Goal: Complete application form

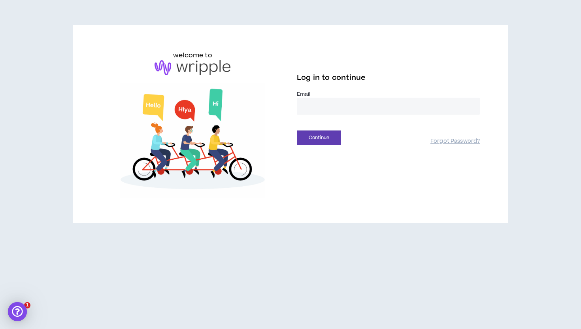
click at [319, 107] on input "email" at bounding box center [388, 106] width 183 height 17
type input "**********"
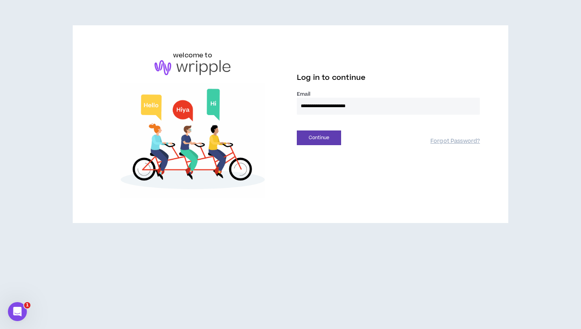
click at [326, 108] on input "**********" at bounding box center [388, 106] width 183 height 17
click at [285, 135] on div "welcome to" at bounding box center [193, 124] width 196 height 147
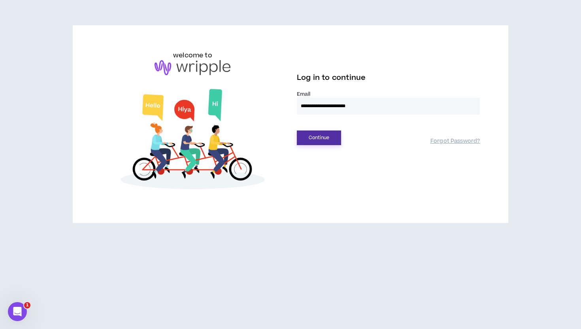
click at [332, 140] on button "Continue" at bounding box center [319, 137] width 44 height 15
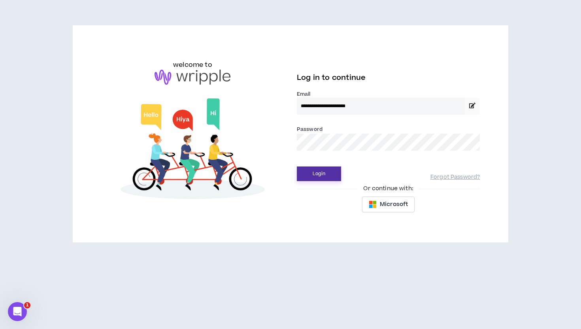
click at [323, 170] on button "Login" at bounding box center [319, 173] width 44 height 15
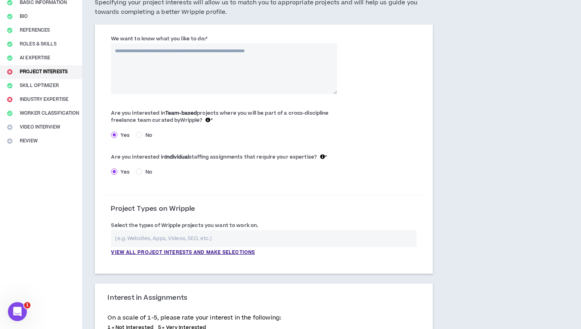
scroll to position [76, 0]
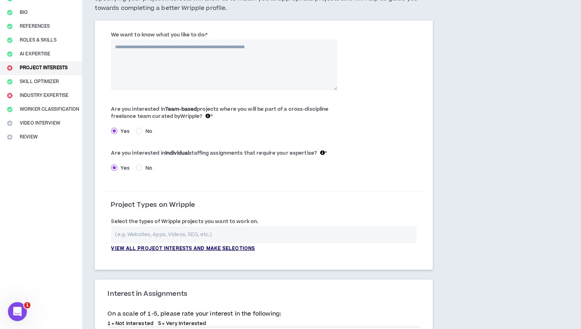
click at [195, 250] on p "View all project interests and make selections" at bounding box center [183, 248] width 144 height 7
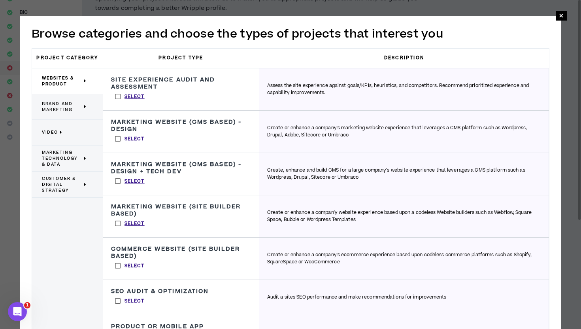
click at [62, 98] on p "Brand and Marketing" at bounding box center [64, 106] width 45 height 17
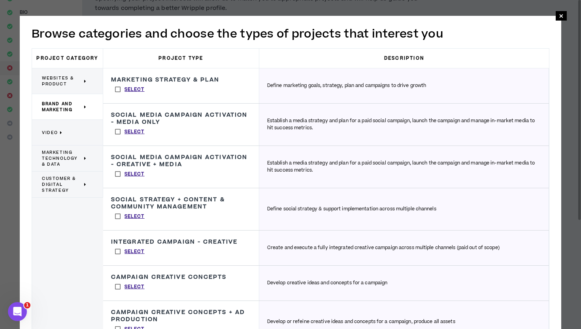
click at [117, 89] on label "Select" at bounding box center [130, 89] width 38 height 12
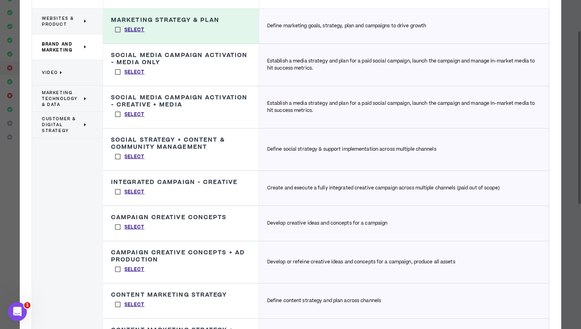
click at [119, 194] on label "Select" at bounding box center [130, 192] width 38 height 12
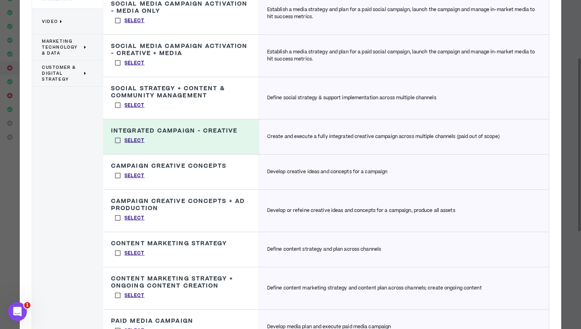
click at [118, 255] on label "Select" at bounding box center [130, 253] width 38 height 12
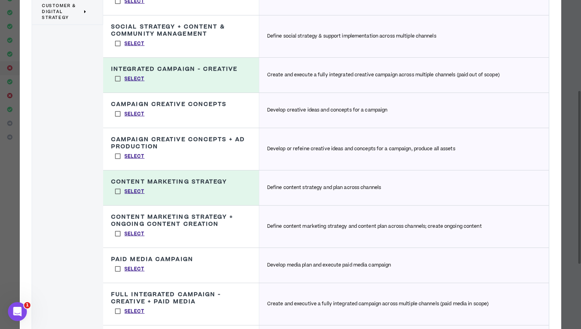
click at [119, 235] on label "Select" at bounding box center [130, 234] width 38 height 12
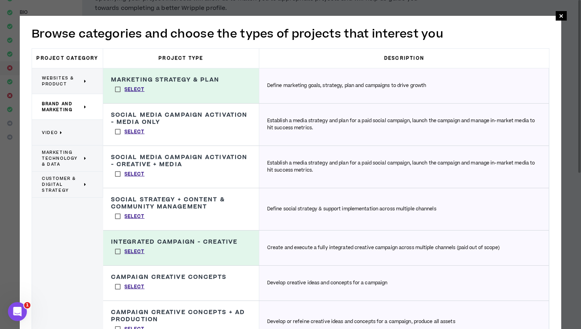
click at [60, 134] on icon at bounding box center [61, 133] width 3 height 6
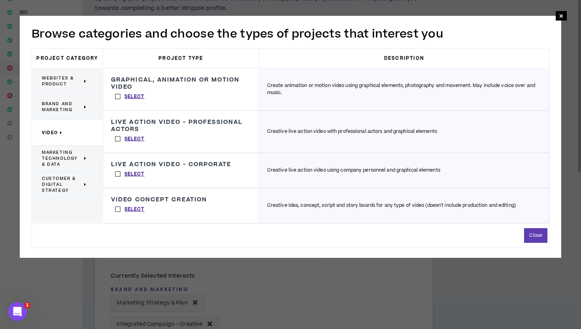
click at [66, 107] on span "Brand and Marketing" at bounding box center [62, 107] width 40 height 12
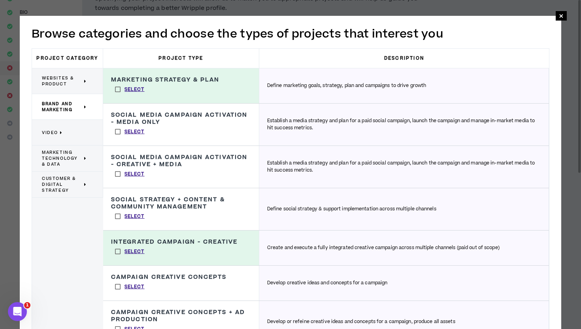
click at [71, 156] on span "Marketing Technology & Data" at bounding box center [62, 158] width 40 height 18
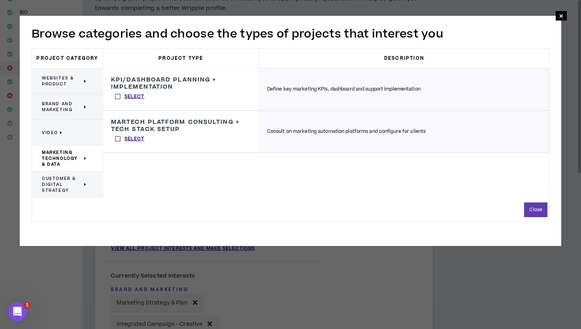
click at [64, 186] on span "Customer & Digital Strategy" at bounding box center [62, 185] width 40 height 18
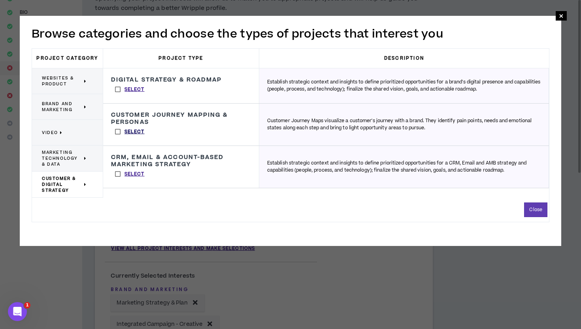
click at [127, 134] on p "Select" at bounding box center [135, 131] width 20 height 7
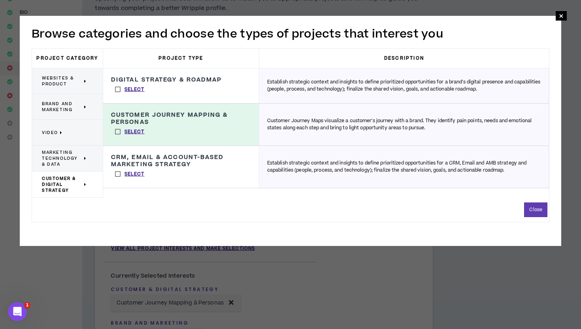
click at [69, 81] on span "Websites & Product" at bounding box center [62, 81] width 40 height 12
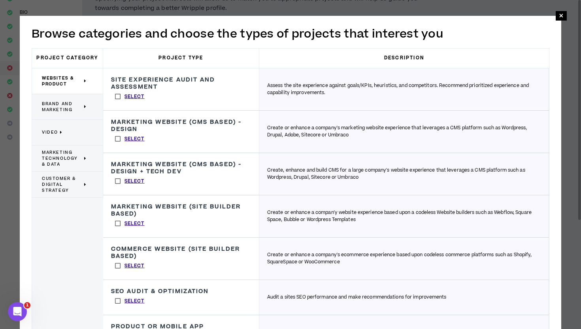
click at [60, 104] on span "Brand and Marketing" at bounding box center [62, 107] width 40 height 12
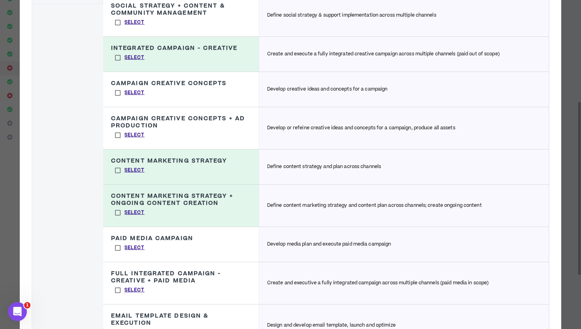
click at [117, 90] on label "Select" at bounding box center [130, 93] width 38 height 12
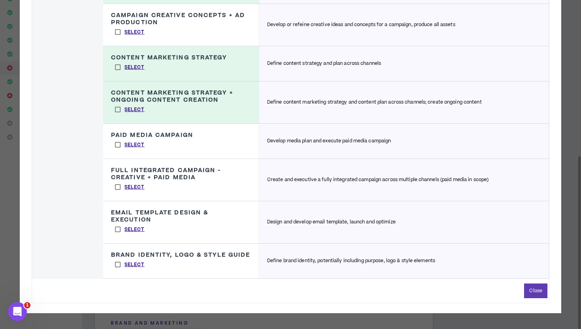
click at [119, 229] on label "Select" at bounding box center [130, 229] width 38 height 12
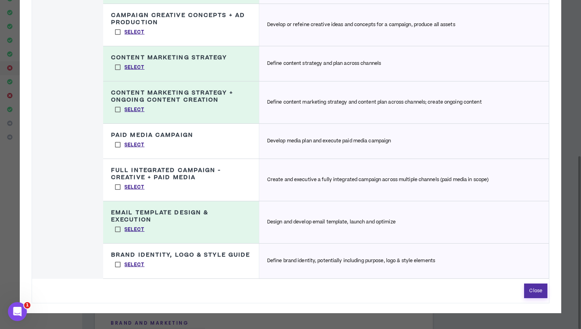
click at [539, 289] on button "Close" at bounding box center [535, 290] width 23 height 15
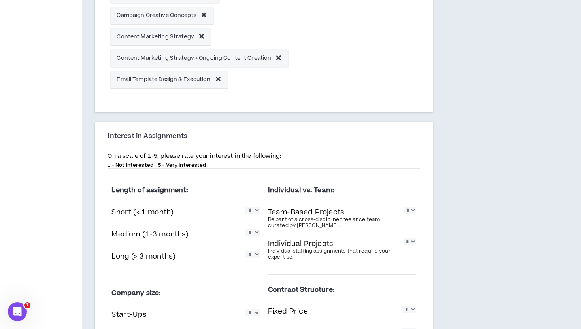
scroll to position [442, 0]
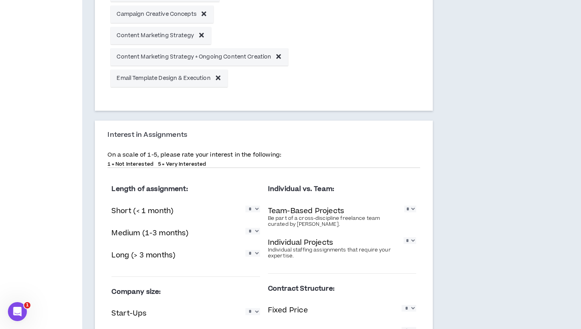
click at [257, 254] on select "* * * * *" at bounding box center [253, 253] width 15 height 7
select select "*"
click at [246, 250] on select "* * * * *" at bounding box center [253, 253] width 15 height 7
click at [255, 232] on select "* * * * *" at bounding box center [253, 231] width 15 height 7
select select "*"
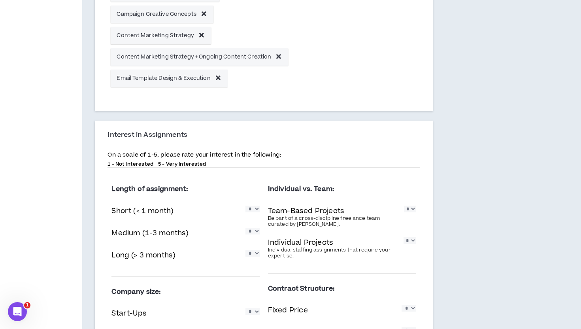
click at [246, 228] on select "* * * * *" at bounding box center [253, 231] width 15 height 7
click at [256, 210] on select "* * * * *" at bounding box center [253, 209] width 15 height 7
select select "*"
click at [246, 206] on select "* * * * *" at bounding box center [253, 209] width 15 height 7
click at [414, 212] on select "* * * * *" at bounding box center [410, 209] width 12 height 7
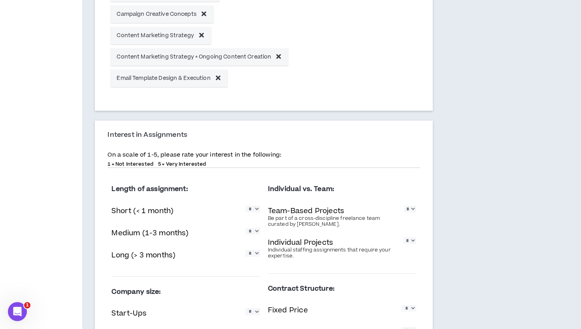
select select "*"
click at [404, 206] on select "* * * * *" at bounding box center [410, 209] width 12 height 7
click at [411, 242] on select "* * * * *" at bounding box center [410, 240] width 13 height 7
select select "*"
click at [404, 237] on select "* * * * *" at bounding box center [410, 240] width 13 height 7
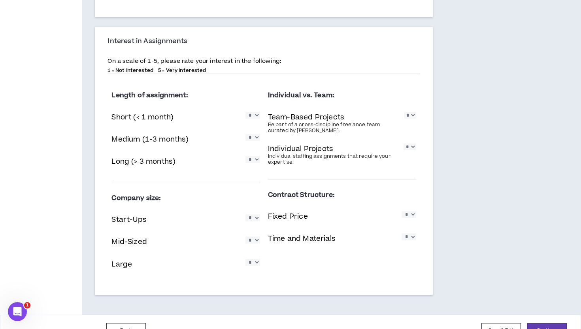
scroll to position [553, 0]
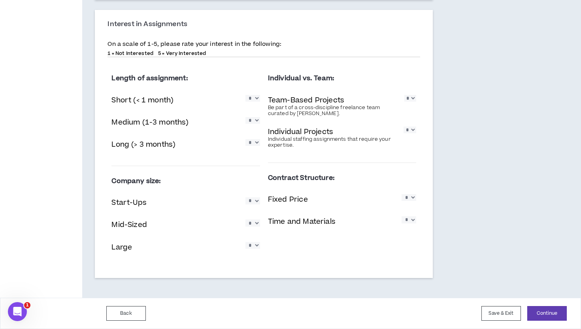
click at [255, 203] on select "* * * * *" at bounding box center [253, 200] width 15 height 7
select select "*"
click at [246, 197] on select "* * * * *" at bounding box center [253, 200] width 15 height 7
click at [253, 223] on select "* * * * *" at bounding box center [253, 222] width 15 height 7
select select "*"
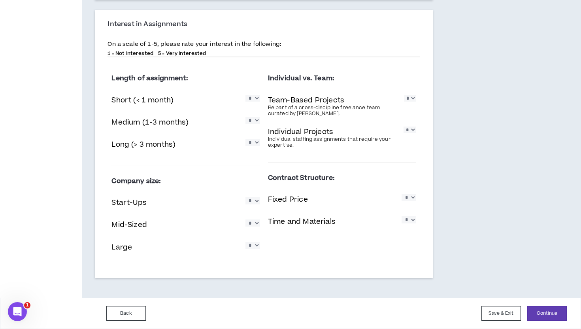
click at [246, 219] on select "* * * * *" at bounding box center [253, 222] width 15 height 7
click at [256, 246] on select "* * * * *" at bounding box center [253, 245] width 15 height 7
select select "*"
click at [246, 242] on select "* * * * *" at bounding box center [253, 245] width 15 height 7
click at [411, 199] on select "* * * * *" at bounding box center [409, 197] width 15 height 7
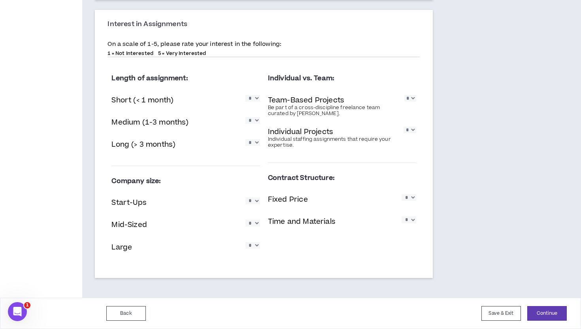
select select "*"
click at [402, 194] on select "* * * * *" at bounding box center [409, 197] width 15 height 7
click at [410, 220] on select "* * * * *" at bounding box center [409, 219] width 15 height 7
select select "*"
click at [402, 216] on select "* * * * *" at bounding box center [409, 219] width 15 height 7
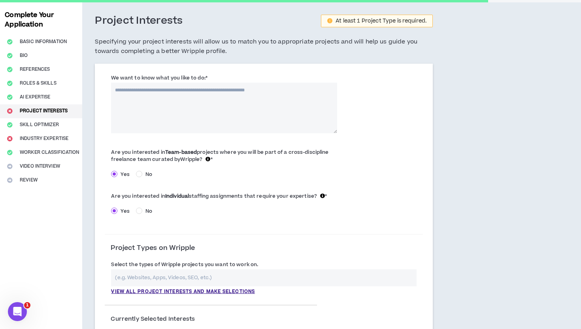
scroll to position [0, 0]
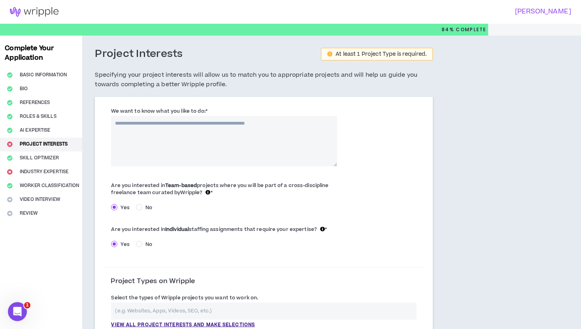
click at [255, 137] on textarea "We want to know what you like to do: *" at bounding box center [224, 141] width 226 height 51
drag, startPoint x: 220, startPoint y: 109, endPoint x: 108, endPoint y: 110, distance: 111.5
click at [108, 110] on div "We want to know what you like to do: * The field is required." at bounding box center [224, 136] width 239 height 59
drag, startPoint x: 115, startPoint y: 123, endPoint x: 302, endPoint y: 125, distance: 186.2
click at [302, 125] on textarea "We want to know what you like to do: *" at bounding box center [224, 141] width 226 height 51
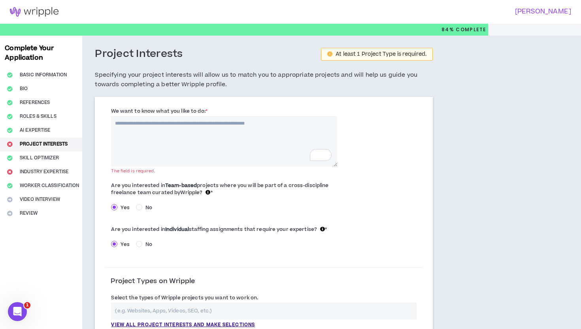
drag, startPoint x: 302, startPoint y: 125, endPoint x: 113, endPoint y: 122, distance: 188.2
click at [113, 121] on textarea "We want to know what you like to do: *" at bounding box center [224, 141] width 226 height 51
drag, startPoint x: 118, startPoint y: 123, endPoint x: 304, endPoint y: 128, distance: 186.7
click at [304, 128] on textarea "We want to know what you like to do: *" at bounding box center [224, 141] width 226 height 51
click at [193, 136] on textarea "We want to know what you like to do: *" at bounding box center [224, 141] width 226 height 51
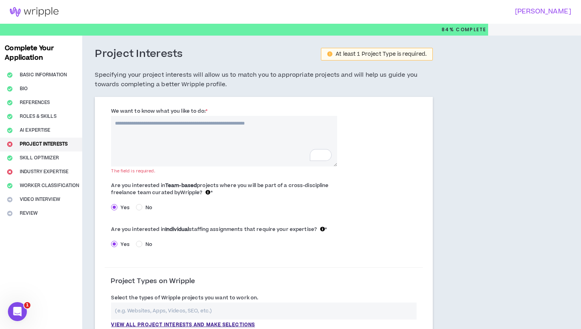
paste textarea "**********"
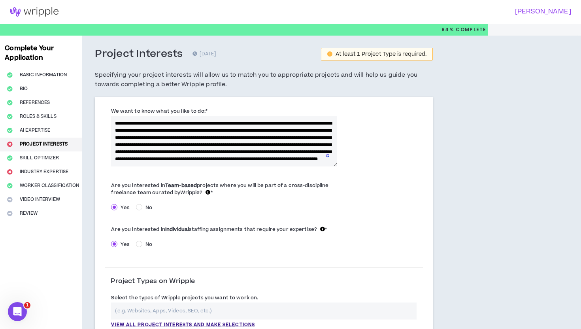
click at [336, 166] on textarea "**********" at bounding box center [224, 141] width 226 height 51
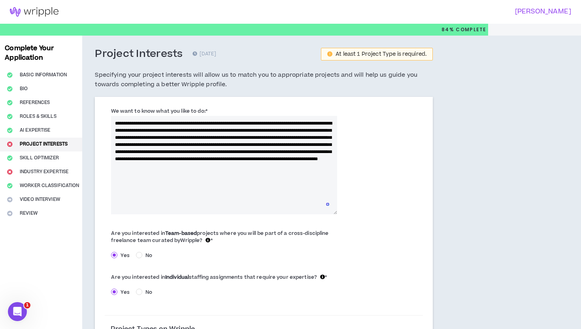
drag, startPoint x: 336, startPoint y: 166, endPoint x: 335, endPoint y: 217, distance: 51.4
click at [335, 214] on textarea "**********" at bounding box center [224, 165] width 226 height 98
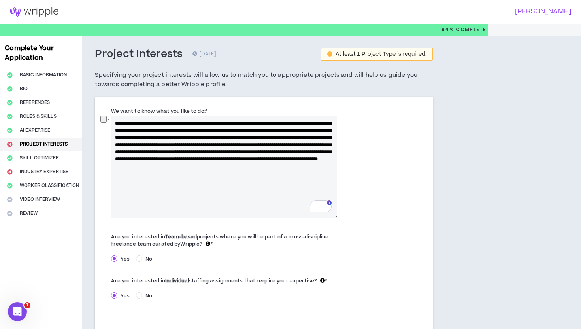
drag, startPoint x: 260, startPoint y: 123, endPoint x: 173, endPoint y: 125, distance: 87.0
click at [173, 125] on textarea "**********" at bounding box center [224, 167] width 226 height 102
click at [117, 136] on textarea "**********" at bounding box center [224, 167] width 226 height 102
drag, startPoint x: 172, startPoint y: 144, endPoint x: 179, endPoint y: 144, distance: 7.1
click at [179, 144] on textarea "**********" at bounding box center [224, 167] width 226 height 102
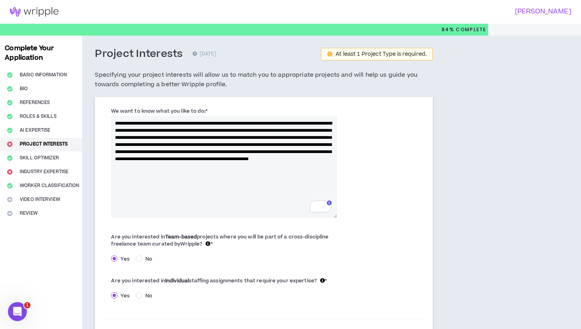
click at [297, 152] on textarea "**********" at bounding box center [224, 167] width 226 height 102
click at [243, 166] on textarea "**********" at bounding box center [224, 167] width 226 height 102
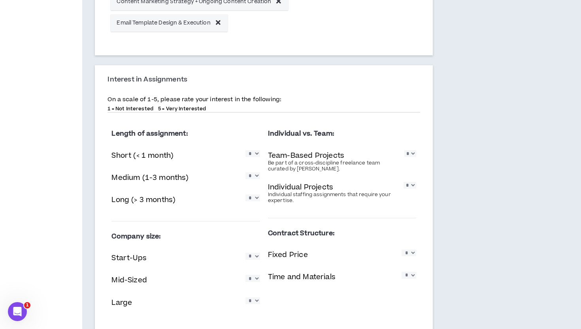
scroll to position [604, 0]
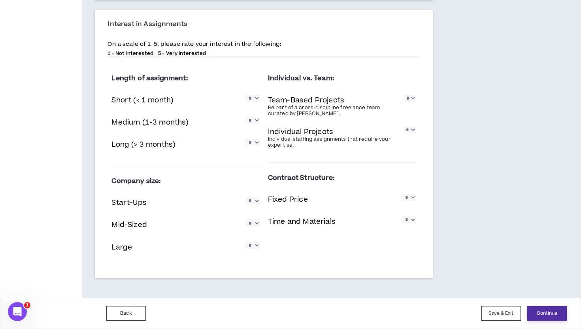
type textarea "**********"
click at [542, 311] on button "Continue" at bounding box center [547, 313] width 40 height 15
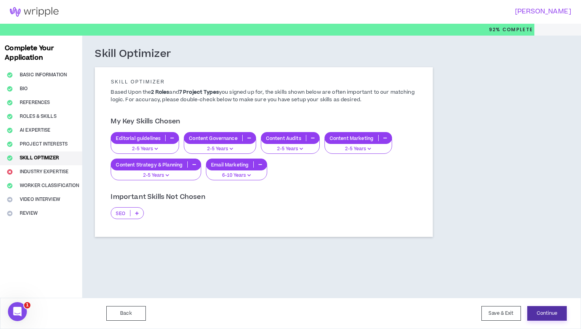
click at [555, 308] on button "Continue" at bounding box center [547, 313] width 40 height 15
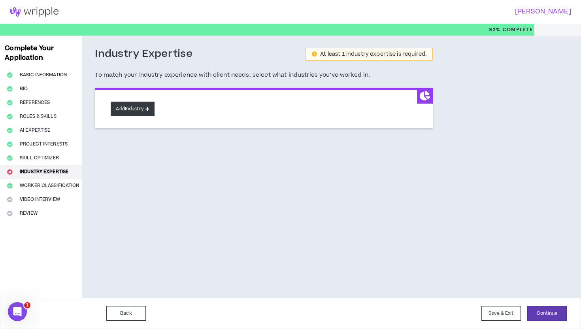
click at [137, 111] on button "Add Industry" at bounding box center [132, 109] width 43 height 15
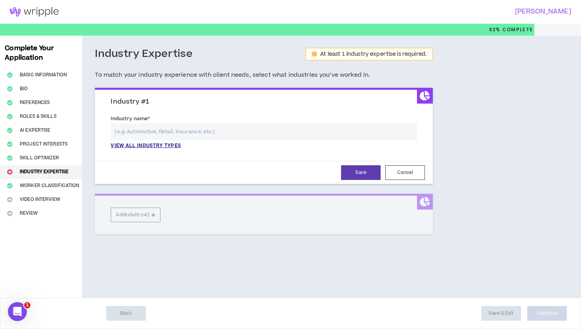
click at [151, 133] on input "text" at bounding box center [264, 131] width 306 height 17
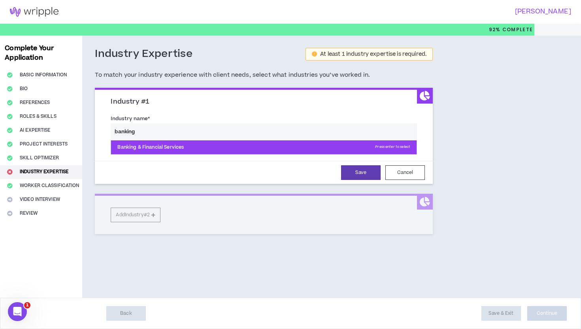
click at [158, 147] on p "Banking & Financial Services Press enter to select" at bounding box center [264, 147] width 306 height 14
type input "Banking & Financial Services"
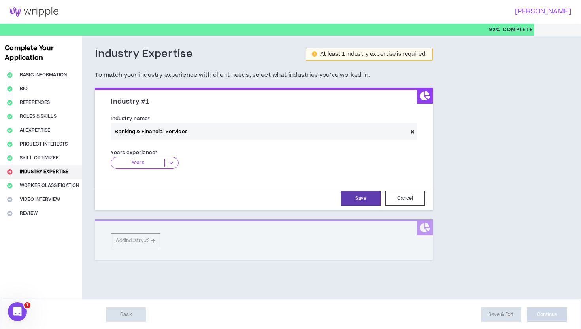
click at [171, 162] on icon at bounding box center [171, 163] width 13 height 8
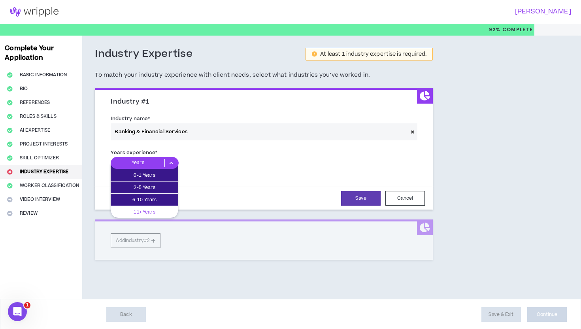
click at [159, 209] on p "11+ Years" at bounding box center [145, 212] width 68 height 9
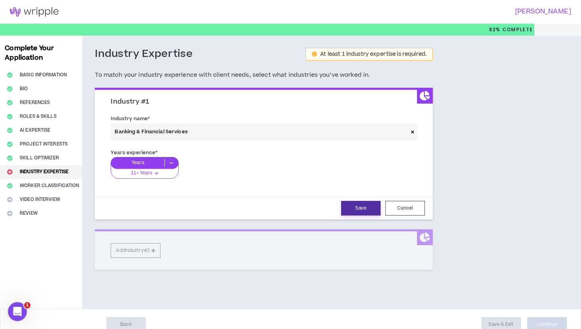
click at [365, 210] on button "Save" at bounding box center [361, 208] width 40 height 15
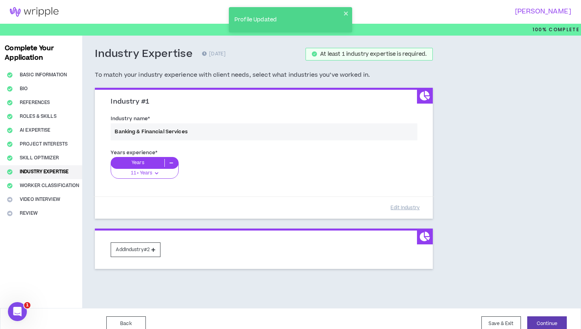
scroll to position [10, 0]
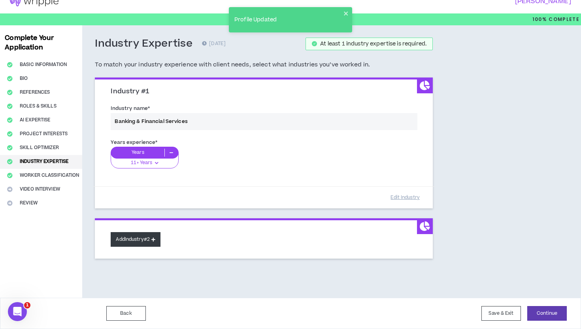
click at [141, 242] on button "Add Industry #2" at bounding box center [136, 239] width 50 height 15
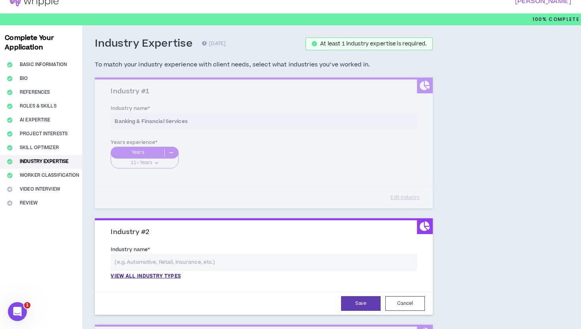
click at [140, 259] on input "text" at bounding box center [264, 262] width 306 height 17
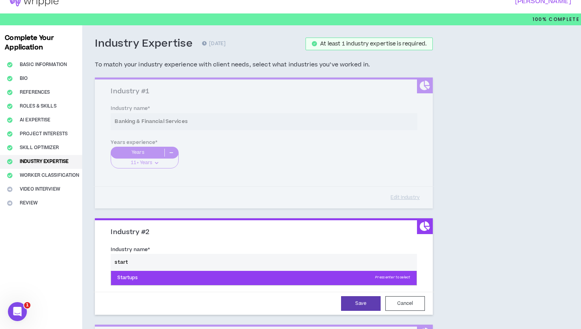
click at [136, 279] on p "Startups Press enter to select" at bounding box center [264, 278] width 306 height 14
type input "Startups"
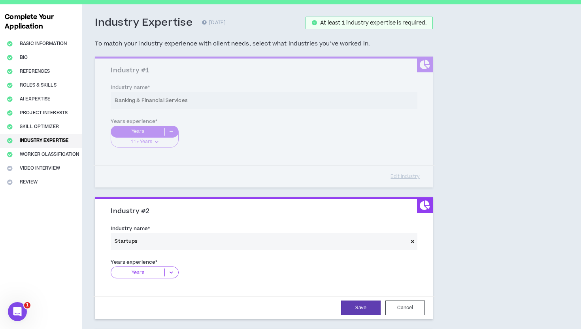
scroll to position [43, 0]
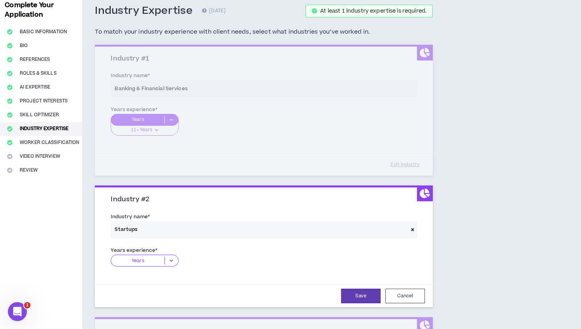
click at [172, 261] on icon at bounding box center [171, 261] width 13 height 8
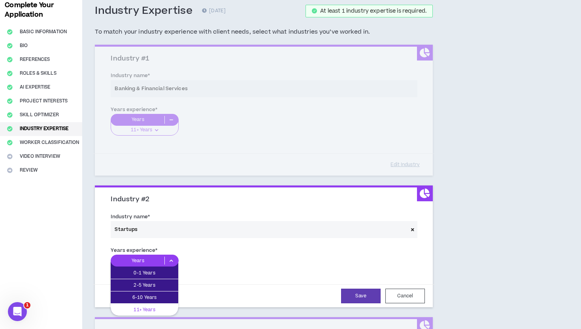
click at [161, 311] on p "11+ Years" at bounding box center [145, 309] width 68 height 9
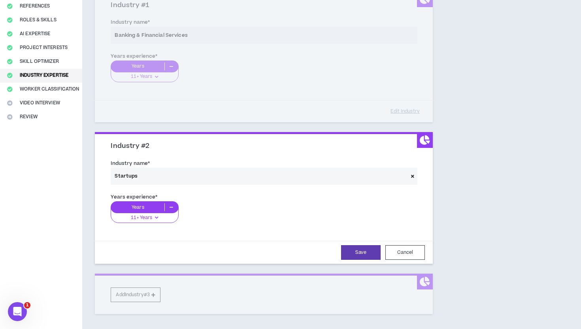
scroll to position [101, 0]
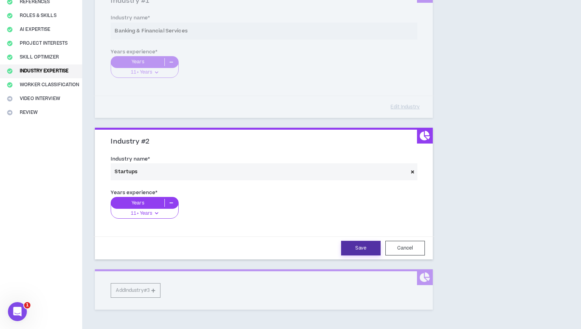
click at [364, 248] on button "Save" at bounding box center [361, 248] width 40 height 15
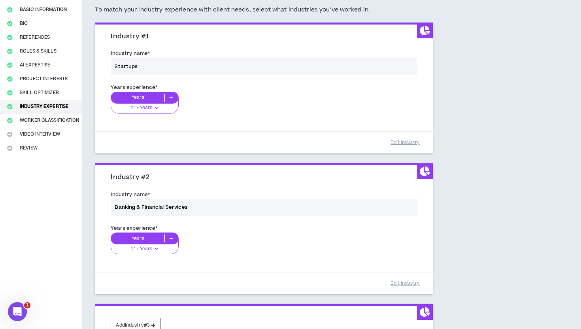
scroll to position [151, 0]
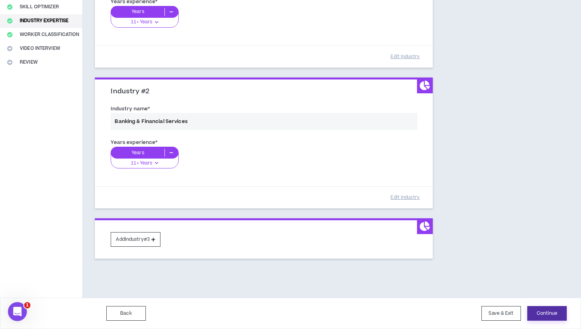
click at [538, 310] on button "Continue" at bounding box center [547, 313] width 40 height 15
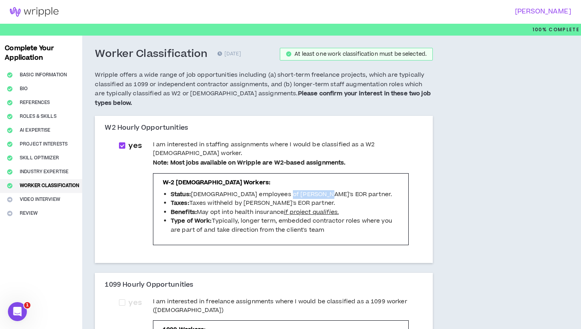
drag, startPoint x: 280, startPoint y: 194, endPoint x: 317, endPoint y: 196, distance: 37.2
click at [317, 196] on li "Status: [DEMOGRAPHIC_DATA] employees of [PERSON_NAME]'s EOR partner." at bounding box center [285, 194] width 228 height 9
copy li "EOR partner."
click at [263, 193] on li "Status: [DEMOGRAPHIC_DATA] employees of [PERSON_NAME]'s EOR partner." at bounding box center [285, 194] width 228 height 9
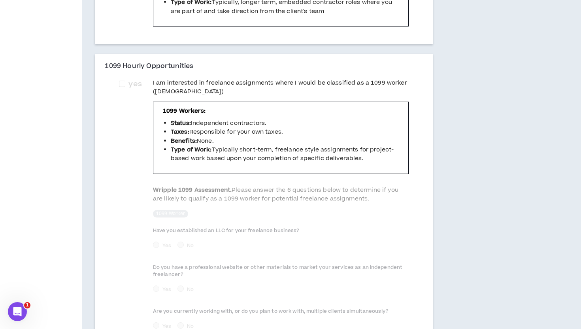
scroll to position [221, 0]
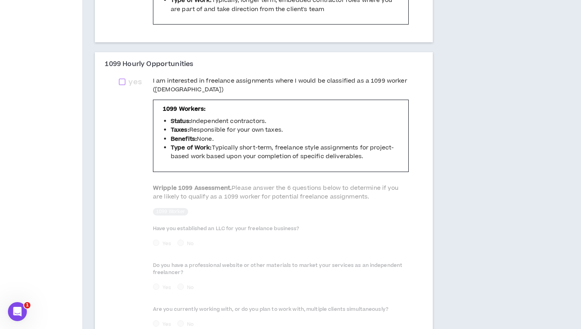
click at [123, 83] on span at bounding box center [122, 82] width 6 height 6
checkbox input "****"
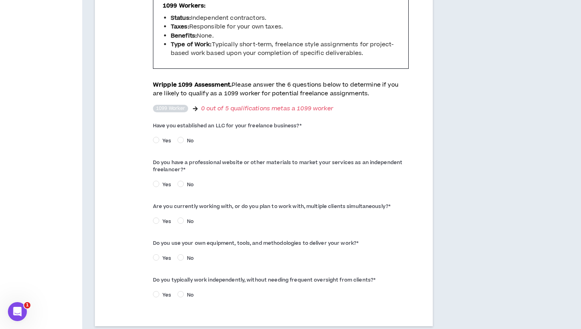
scroll to position [328, 0]
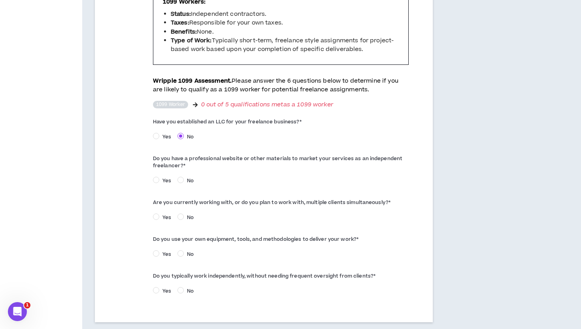
click at [189, 181] on span "No" at bounding box center [190, 180] width 13 height 7
click at [184, 217] on span "No" at bounding box center [190, 217] width 13 height 7
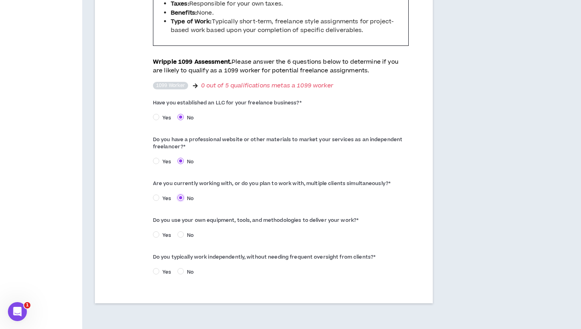
scroll to position [348, 0]
click at [161, 274] on span "Yes" at bounding box center [166, 271] width 15 height 7
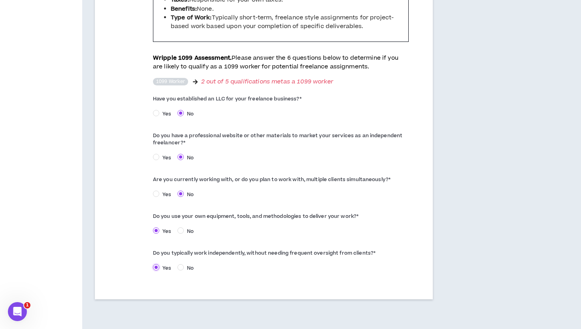
scroll to position [383, 0]
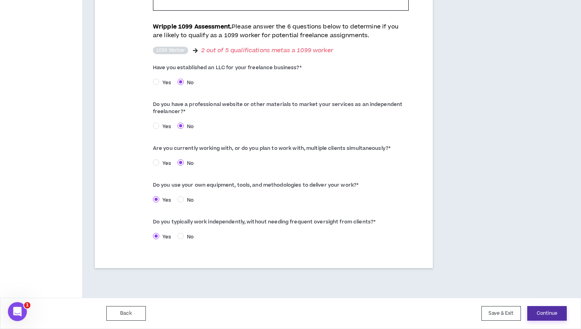
click at [544, 311] on button "Continue" at bounding box center [547, 313] width 40 height 15
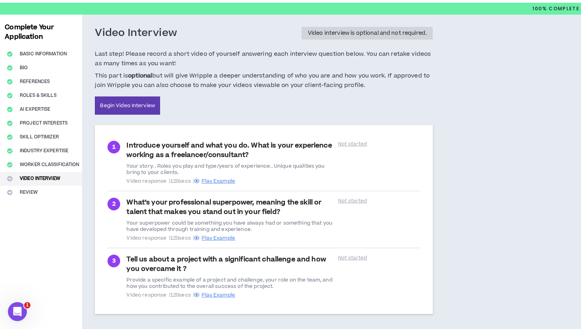
scroll to position [23, 0]
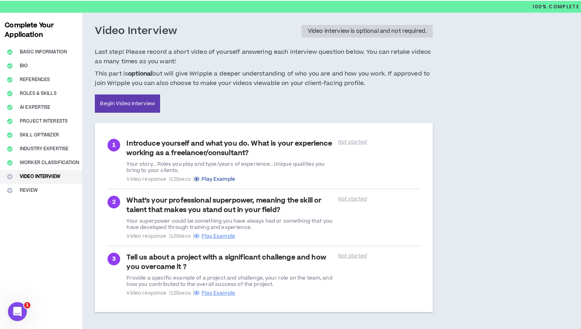
click at [229, 176] on span "Play Example" at bounding box center [219, 179] width 34 height 7
click at [225, 235] on span "Play Example" at bounding box center [219, 235] width 34 height 7
click at [232, 293] on span "Play Example" at bounding box center [219, 292] width 34 height 7
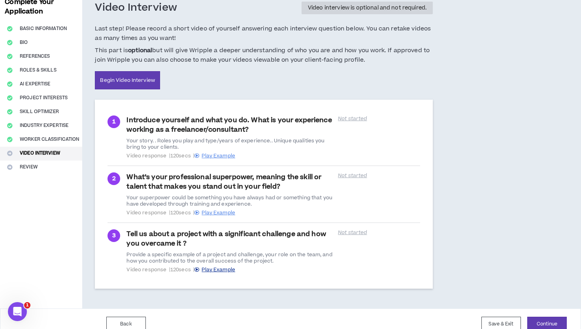
scroll to position [57, 0]
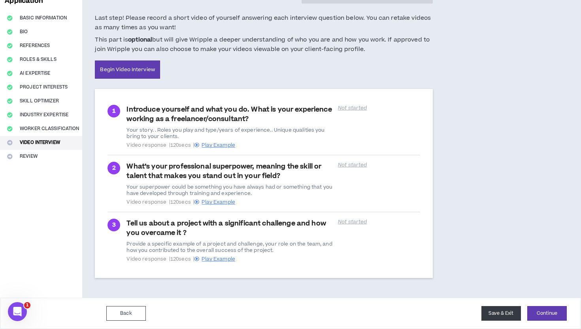
click at [506, 312] on button "Save & Exit" at bounding box center [502, 313] width 40 height 15
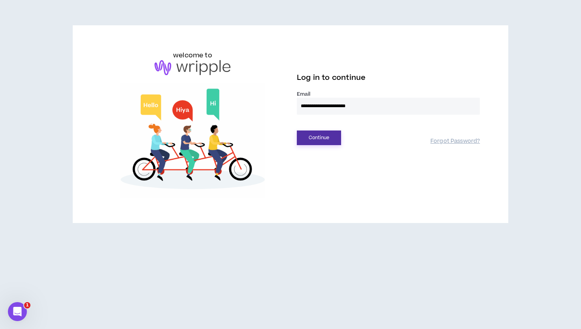
click at [323, 134] on button "Continue" at bounding box center [319, 137] width 44 height 15
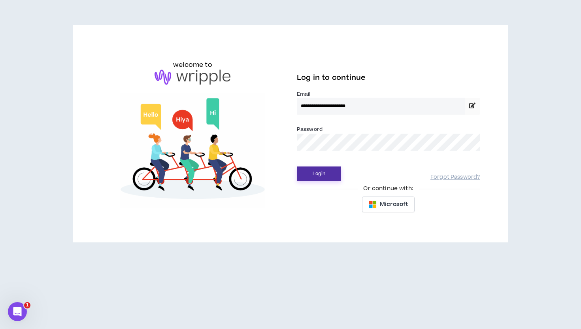
click at [323, 175] on button "Login" at bounding box center [319, 173] width 44 height 15
